Goal: Task Accomplishment & Management: Manage account settings

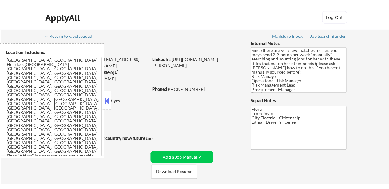
scroll to position [154, 0]
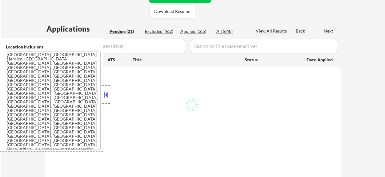
select select ""pending""
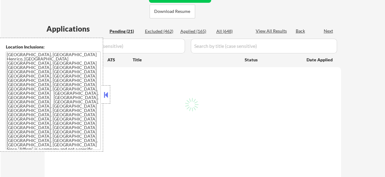
select select ""pending""
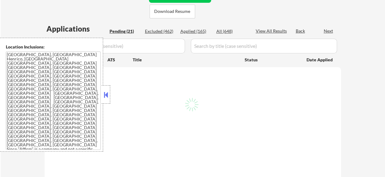
select select ""pending""
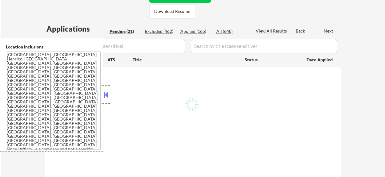
select select ""pending""
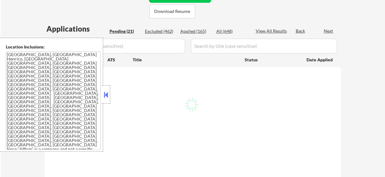
select select ""pending""
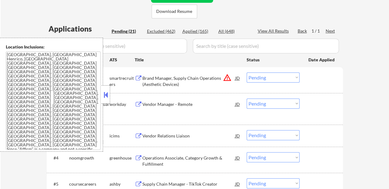
click at [108, 94] on button at bounding box center [105, 94] width 7 height 9
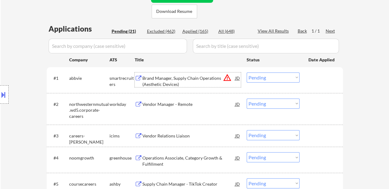
click at [179, 83] on div "Brand Manager, Supply Chain Operations (Aesthetic Devices)" at bounding box center [188, 81] width 93 height 12
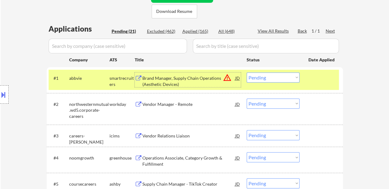
click at [161, 104] on div "Vendor Manager - Remote" at bounding box center [188, 104] width 93 height 6
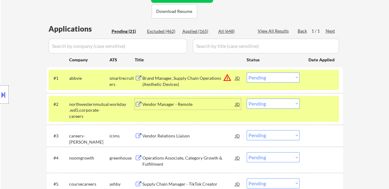
click at [261, 74] on select "Choose an option... Pending Applied Excluded (Questions) Excluded (Expired) Exc…" at bounding box center [273, 78] width 53 height 10
click at [247, 73] on select "Choose an option... Pending Applied Excluded (Questions) Excluded (Expired) Exc…" at bounding box center [273, 78] width 53 height 10
select select ""pending""
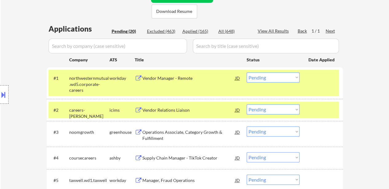
click at [320, 80] on div at bounding box center [321, 78] width 27 height 11
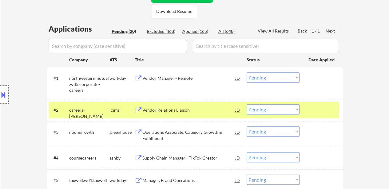
click at [312, 112] on div at bounding box center [321, 110] width 27 height 11
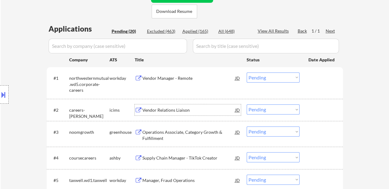
click at [169, 107] on div "Vendor Relations Liaison" at bounding box center [188, 110] width 93 height 6
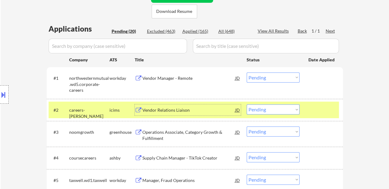
click at [275, 108] on select "Choose an option... Pending Applied Excluded (Questions) Excluded (Expired) Exc…" at bounding box center [273, 110] width 53 height 10
click at [247, 105] on select "Choose an option... Pending Applied Excluded (Questions) Excluded (Expired) Exc…" at bounding box center [273, 110] width 53 height 10
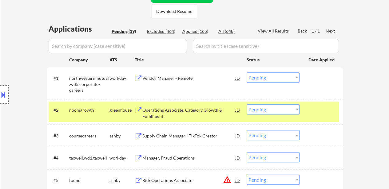
click at [310, 108] on div at bounding box center [321, 110] width 27 height 11
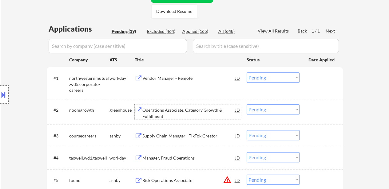
click at [188, 115] on div "Operations Associate, Category Growth & Fulfillment" at bounding box center [188, 113] width 93 height 12
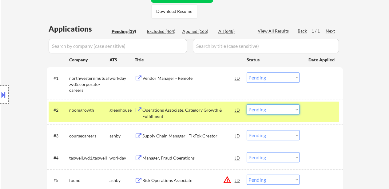
click at [282, 109] on select "Choose an option... Pending Applied Excluded (Questions) Excluded (Expired) Exc…" at bounding box center [273, 110] width 53 height 10
click at [247, 105] on select "Choose an option... Pending Applied Excluded (Questions) Excluded (Expired) Exc…" at bounding box center [273, 110] width 53 height 10
select select ""pending""
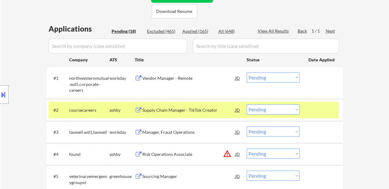
click at [280, 79] on select "Choose an option... Pending Applied Excluded (Questions) Excluded (Expired) Exc…" at bounding box center [273, 78] width 53 height 10
click at [247, 73] on select "Choose an option... Pending Applied Excluded (Questions) Excluded (Expired) Exc…" at bounding box center [273, 78] width 53 height 10
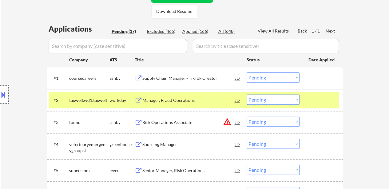
click at [165, 75] on div "Supply Chain Manager - TikTok Creator" at bounding box center [188, 78] width 93 height 6
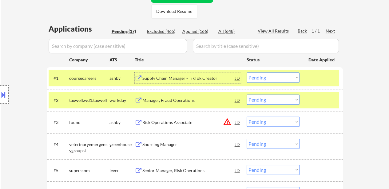
click at [286, 75] on select "Choose an option... Pending Applied Excluded (Questions) Excluded (Expired) Exc…" at bounding box center [273, 78] width 53 height 10
click at [247, 73] on select "Choose an option... Pending Applied Excluded (Questions) Excluded (Expired) Exc…" at bounding box center [273, 78] width 53 height 10
click at [184, 101] on div "Manager, Fraud Operations" at bounding box center [188, 100] width 93 height 6
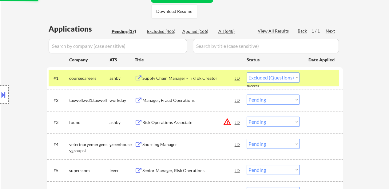
select select ""pending""
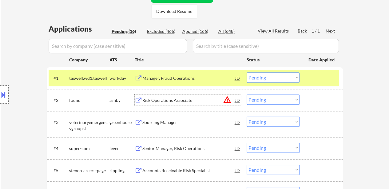
click at [164, 98] on div "Risk Operations Associate" at bounding box center [188, 100] width 93 height 6
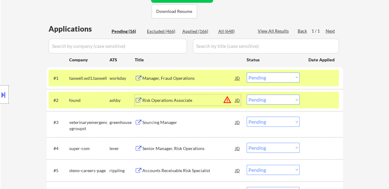
click at [288, 99] on select "Choose an option... Pending Applied Excluded (Questions) Excluded (Expired) Exc…" at bounding box center [273, 100] width 53 height 10
click at [247, 95] on select "Choose an option... Pending Applied Excluded (Questions) Excluded (Expired) Exc…" at bounding box center [273, 100] width 53 height 10
select select ""pending""
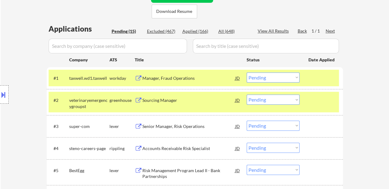
click at [278, 79] on select "Choose an option... Pending Applied Excluded (Questions) Excluded (Expired) Exc…" at bounding box center [273, 78] width 53 height 10
click at [247, 73] on select "Choose an option... Pending Applied Excluded (Questions) Excluded (Expired) Exc…" at bounding box center [273, 78] width 53 height 10
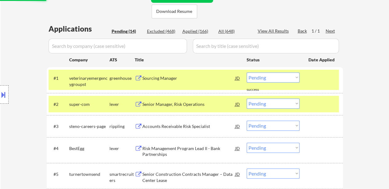
click at [152, 74] on div "Sourcing Manager" at bounding box center [188, 78] width 93 height 11
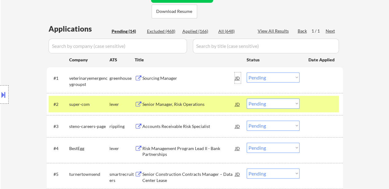
click at [238, 77] on div "JD" at bounding box center [238, 78] width 6 height 11
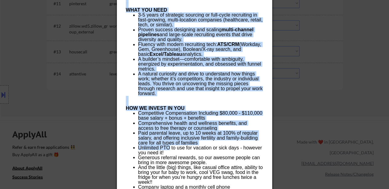
scroll to position [584, 0]
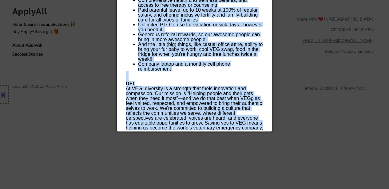
drag, startPoint x: 126, startPoint y: 26, endPoint x: 185, endPoint y: 129, distance: 119.2
copy div "Sourcing Manager veterinaryemergencygroupst United States - Remote AI Location …"
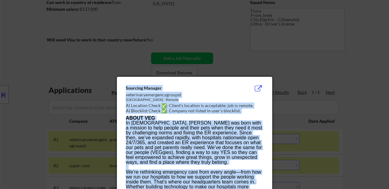
scroll to position [31, 0]
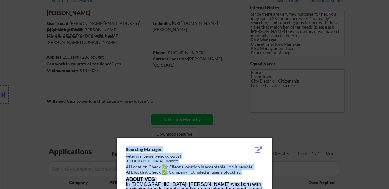
click at [158, 156] on div "veterinaryemergencygroupst" at bounding box center [179, 156] width 106 height 6
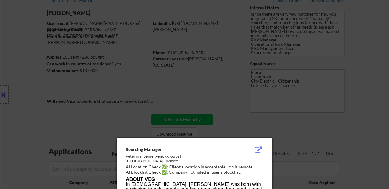
click at [363, 109] on div at bounding box center [194, 94] width 389 height 189
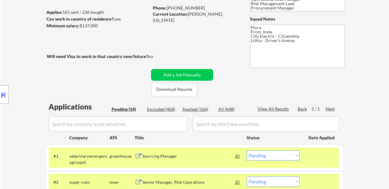
scroll to position [154, 0]
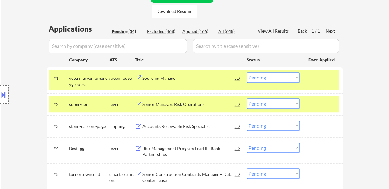
click at [257, 77] on select "Choose an option... Pending Applied Excluded (Questions) Excluded (Expired) Exc…" at bounding box center [273, 78] width 53 height 10
click at [247, 73] on select "Choose an option... Pending Applied Excluded (Questions) Excluded (Expired) Exc…" at bounding box center [273, 78] width 53 height 10
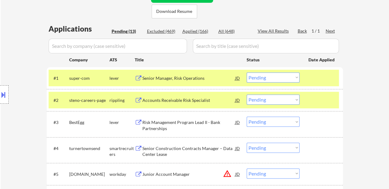
click at [319, 104] on div at bounding box center [321, 100] width 27 height 11
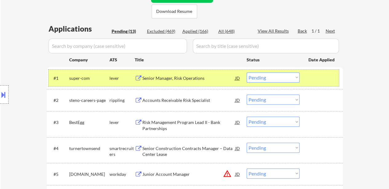
click at [314, 82] on div at bounding box center [321, 78] width 27 height 11
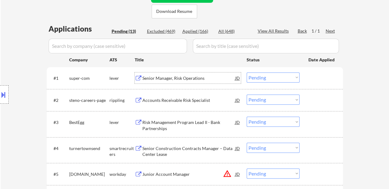
click at [176, 80] on div "Senior Manager, Risk Operations" at bounding box center [188, 78] width 93 height 6
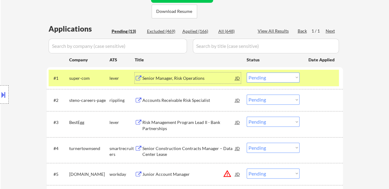
click at [184, 83] on div "Senior Manager, Risk Operations" at bounding box center [188, 78] width 93 height 11
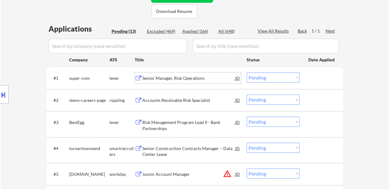
click at [289, 76] on select "Choose an option... Pending Applied Excluded (Questions) Excluded (Expired) Exc…" at bounding box center [273, 78] width 53 height 10
click at [247, 73] on select "Choose an option... Pending Applied Excluded (Questions) Excluded (Expired) Exc…" at bounding box center [273, 78] width 53 height 10
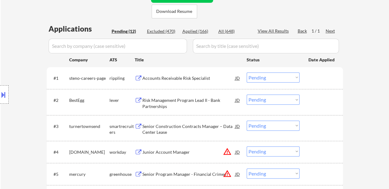
click at [199, 79] on div "Accounts Receivable Risk Specialist" at bounding box center [188, 78] width 93 height 6
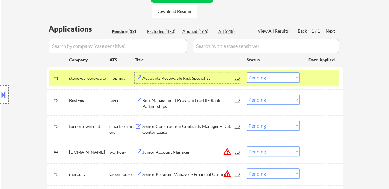
click at [276, 78] on select "Choose an option... Pending Applied Excluded (Questions) Excluded (Expired) Exc…" at bounding box center [273, 78] width 53 height 10
click at [247, 73] on select "Choose an option... Pending Applied Excluded (Questions) Excluded (Expired) Exc…" at bounding box center [273, 78] width 53 height 10
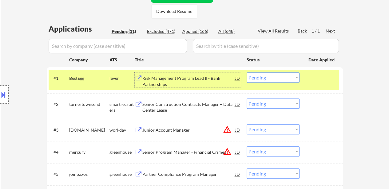
click at [174, 78] on div "Risk Management Program Lead II - Bank Partnerships" at bounding box center [188, 81] width 93 height 12
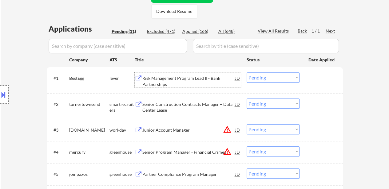
click at [168, 104] on div "Senior Construction Contracts Manager – Data Center Lease" at bounding box center [188, 107] width 93 height 12
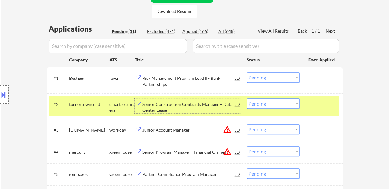
click at [262, 74] on select "Choose an option... Pending Applied Excluded (Questions) Excluded (Expired) Exc…" at bounding box center [273, 78] width 53 height 10
click at [247, 73] on select "Choose an option... Pending Applied Excluded (Questions) Excluded (Expired) Exc…" at bounding box center [273, 78] width 53 height 10
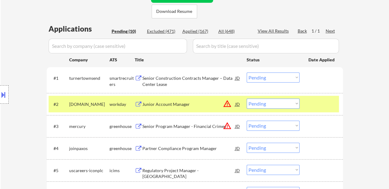
click at [285, 77] on select "Choose an option... Pending Applied Excluded (Questions) Excluded (Expired) Exc…" at bounding box center [273, 78] width 53 height 10
click at [247, 73] on select "Choose an option... Pending Applied Excluded (Questions) Excluded (Expired) Exc…" at bounding box center [273, 78] width 53 height 10
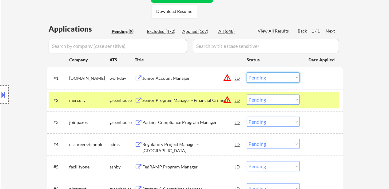
drag, startPoint x: 255, startPoint y: 78, endPoint x: 258, endPoint y: 82, distance: 4.4
click at [255, 78] on select "Choose an option... Pending Applied Excluded (Questions) Excluded (Expired) Exc…" at bounding box center [273, 78] width 53 height 10
click at [247, 73] on select "Choose an option... Pending Applied Excluded (Questions) Excluded (Expired) Exc…" at bounding box center [273, 78] width 53 height 10
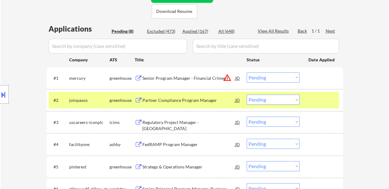
click at [204, 78] on div "Senior Program Manager - Financial Crimes" at bounding box center [188, 78] width 93 height 6
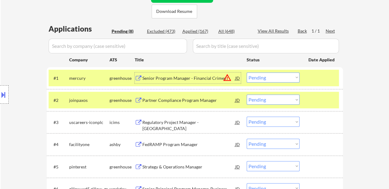
click at [274, 74] on select "Choose an option... Pending Applied Excluded (Questions) Excluded (Expired) Exc…" at bounding box center [273, 78] width 53 height 10
click at [247, 73] on select "Choose an option... Pending Applied Excluded (Questions) Excluded (Expired) Exc…" at bounding box center [273, 78] width 53 height 10
click at [179, 101] on div "Partner Compliance Program Manager" at bounding box center [188, 100] width 93 height 6
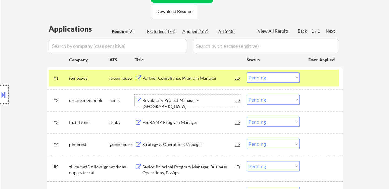
click at [287, 78] on select "Choose an option... Pending Applied Excluded (Questions) Excluded (Expired) Exc…" at bounding box center [273, 78] width 53 height 10
click at [247, 73] on select "Choose an option... Pending Applied Excluded (Questions) Excluded (Expired) Exc…" at bounding box center [273, 78] width 53 height 10
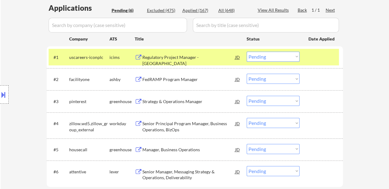
scroll to position [184, 0]
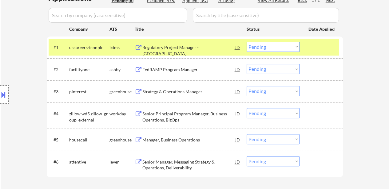
click at [166, 47] on div "Regulatory Project Manager - [GEOGRAPHIC_DATA]" at bounding box center [188, 51] width 93 height 12
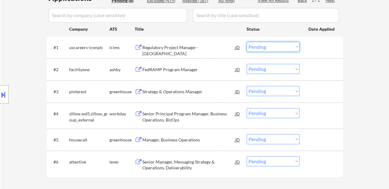
click at [280, 47] on select "Choose an option... Pending Applied Excluded (Questions) Excluded (Expired) Exc…" at bounding box center [273, 47] width 53 height 10
click at [247, 42] on select "Choose an option... Pending Applied Excluded (Questions) Excluded (Expired) Exc…" at bounding box center [273, 47] width 53 height 10
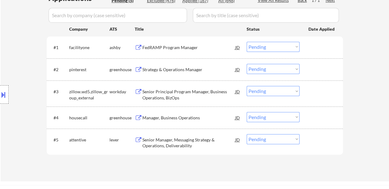
click at [177, 46] on div "FedRAMP Program Manager" at bounding box center [188, 48] width 93 height 6
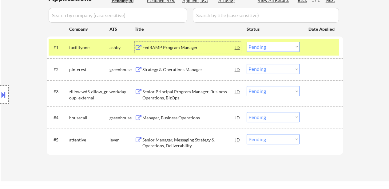
click at [267, 49] on select "Choose an option... Pending Applied Excluded (Questions) Excluded (Expired) Exc…" at bounding box center [273, 47] width 53 height 10
click at [247, 42] on select "Choose an option... Pending Applied Excluded (Questions) Excluded (Expired) Exc…" at bounding box center [273, 47] width 53 height 10
click at [175, 73] on div "Strategy & Operations Manager" at bounding box center [188, 69] width 93 height 11
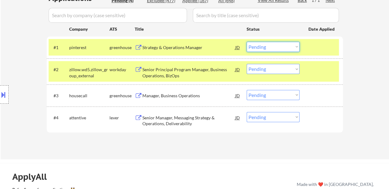
click at [264, 47] on select "Choose an option... Pending Applied Excluded (Questions) Excluded (Expired) Exc…" at bounding box center [273, 47] width 53 height 10
click at [247, 42] on select "Choose an option... Pending Applied Excluded (Questions) Excluded (Expired) Exc…" at bounding box center [273, 47] width 53 height 10
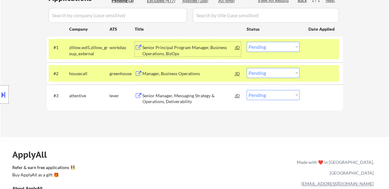
click at [182, 45] on div "Senior Principal Program Manager, Business Operations, BizOps" at bounding box center [188, 51] width 93 height 12
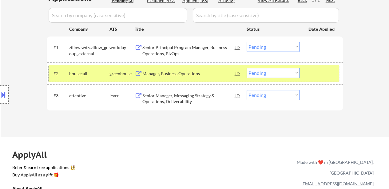
click at [290, 78] on div "#2 housecall greenhouse Manager, Business Operations JD warning_amber Choose an…" at bounding box center [194, 73] width 290 height 17
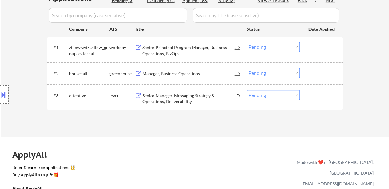
click at [290, 69] on select "Choose an option... Pending Applied Excluded (Questions) Excluded (Expired) Exc…" at bounding box center [273, 73] width 53 height 10
click at [93, 151] on div "Location Inclusions: Richmond, VA Henrico, VA Mechanicsville, VA Glen Allen, VA…" at bounding box center [55, 95] width 110 height 114
click at [275, 49] on select "Choose an option... Pending Applied Excluded (Questions) Excluded (Expired) Exc…" at bounding box center [273, 47] width 53 height 10
click at [247, 42] on select "Choose an option... Pending Applied Excluded (Questions) Excluded (Expired) Exc…" at bounding box center [273, 47] width 53 height 10
click at [167, 68] on div "Manager, Business Operations" at bounding box center [188, 73] width 93 height 11
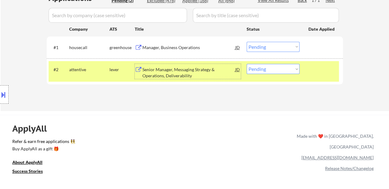
click at [279, 46] on select "Choose an option... Pending Applied Excluded (Questions) Excluded (Expired) Exc…" at bounding box center [273, 47] width 53 height 10
click at [247, 42] on select "Choose an option... Pending Applied Excluded (Questions) Excluded (Expired) Exc…" at bounding box center [273, 47] width 53 height 10
click at [180, 75] on div "Senior Manager, Messaging Strategy & Operations, Deliverability" at bounding box center [188, 73] width 93 height 12
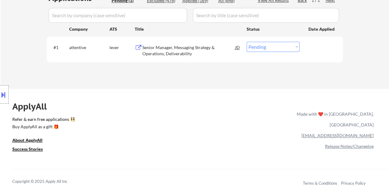
click at [286, 47] on select "Choose an option... Pending Applied Excluded (Questions) Excluded (Expired) Exc…" at bounding box center [273, 47] width 53 height 10
select select ""excluded__bad_match_""
click at [247, 42] on select "Choose an option... Pending Applied Excluded (Questions) Excluded (Expired) Exc…" at bounding box center [273, 47] width 53 height 10
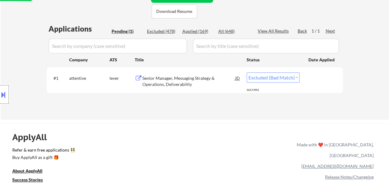
scroll to position [123, 0]
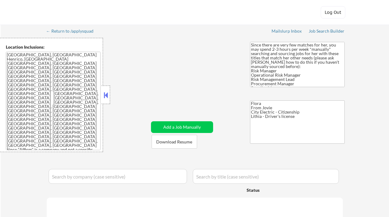
select select ""pending""
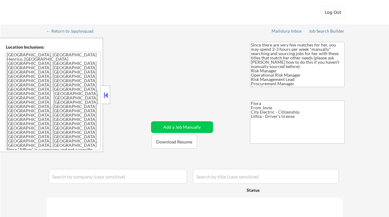
select select ""pending""
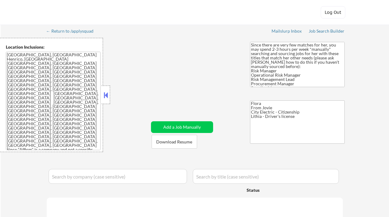
select select ""pending""
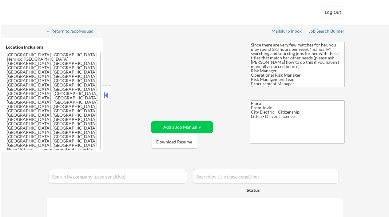
select select ""pending""
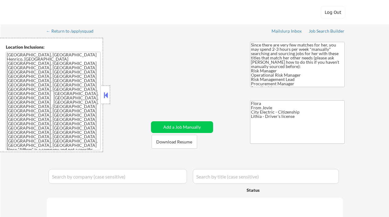
select select ""pending""
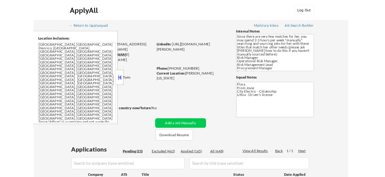
scroll to position [92, 0]
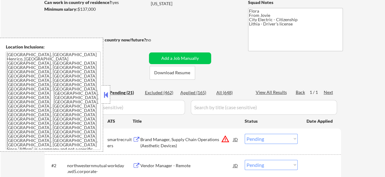
click at [109, 92] on div at bounding box center [105, 94] width 9 height 18
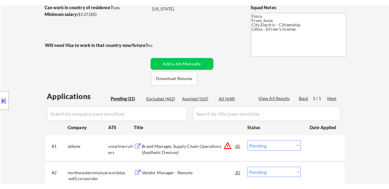
scroll to position [154, 0]
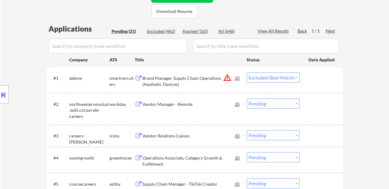
select select ""pending""
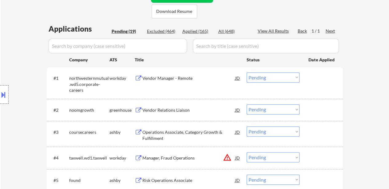
select select ""pending""
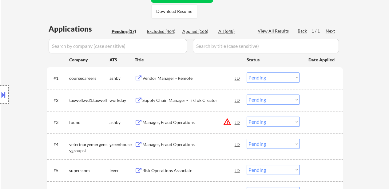
select select ""pending""
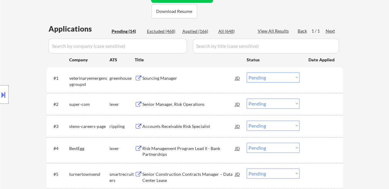
click at [197, 31] on div "Applied (166)" at bounding box center [197, 31] width 31 height 6
select select ""applied""
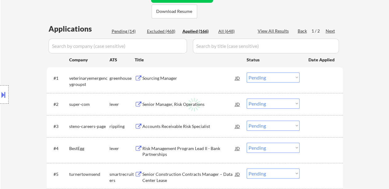
select select ""applied""
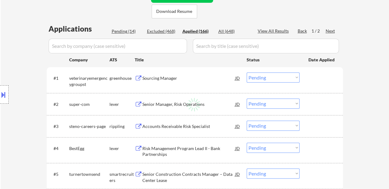
select select ""applied""
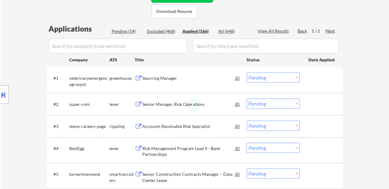
select select ""applied""
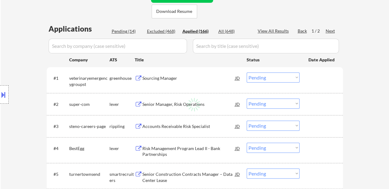
select select ""applied""
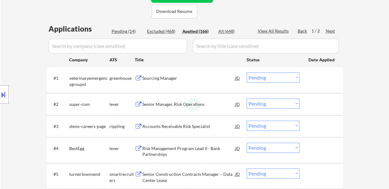
select select ""applied""
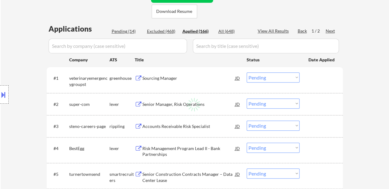
select select ""applied""
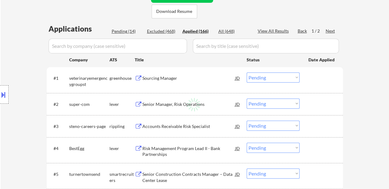
select select ""applied""
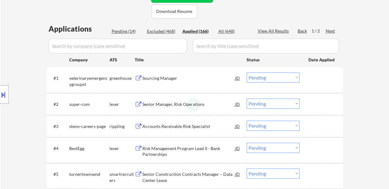
select select ""applied""
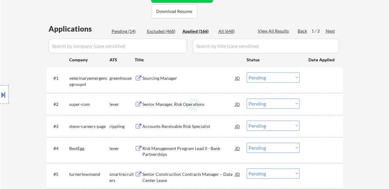
select select ""applied""
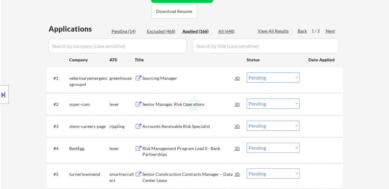
select select ""applied""
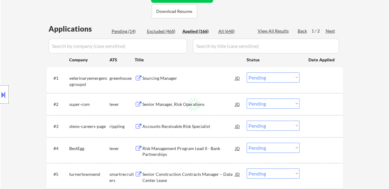
select select ""applied""
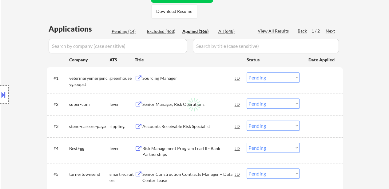
select select ""applied""
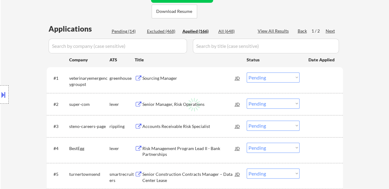
select select ""applied""
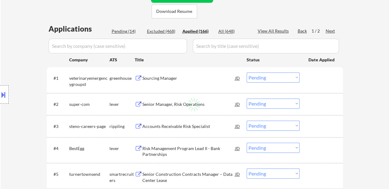
select select ""applied""
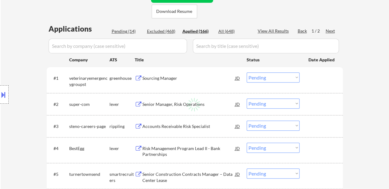
select select ""applied""
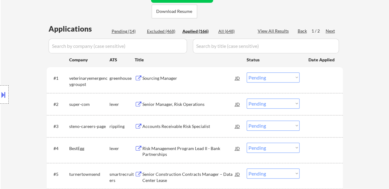
select select ""applied""
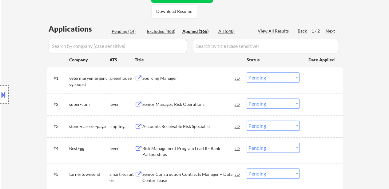
select select ""applied""
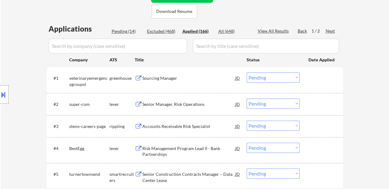
select select ""applied""
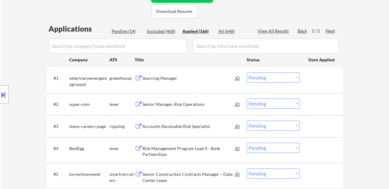
select select ""applied""
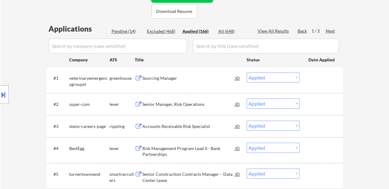
select select ""applied""
